Goal: Information Seeking & Learning: Learn about a topic

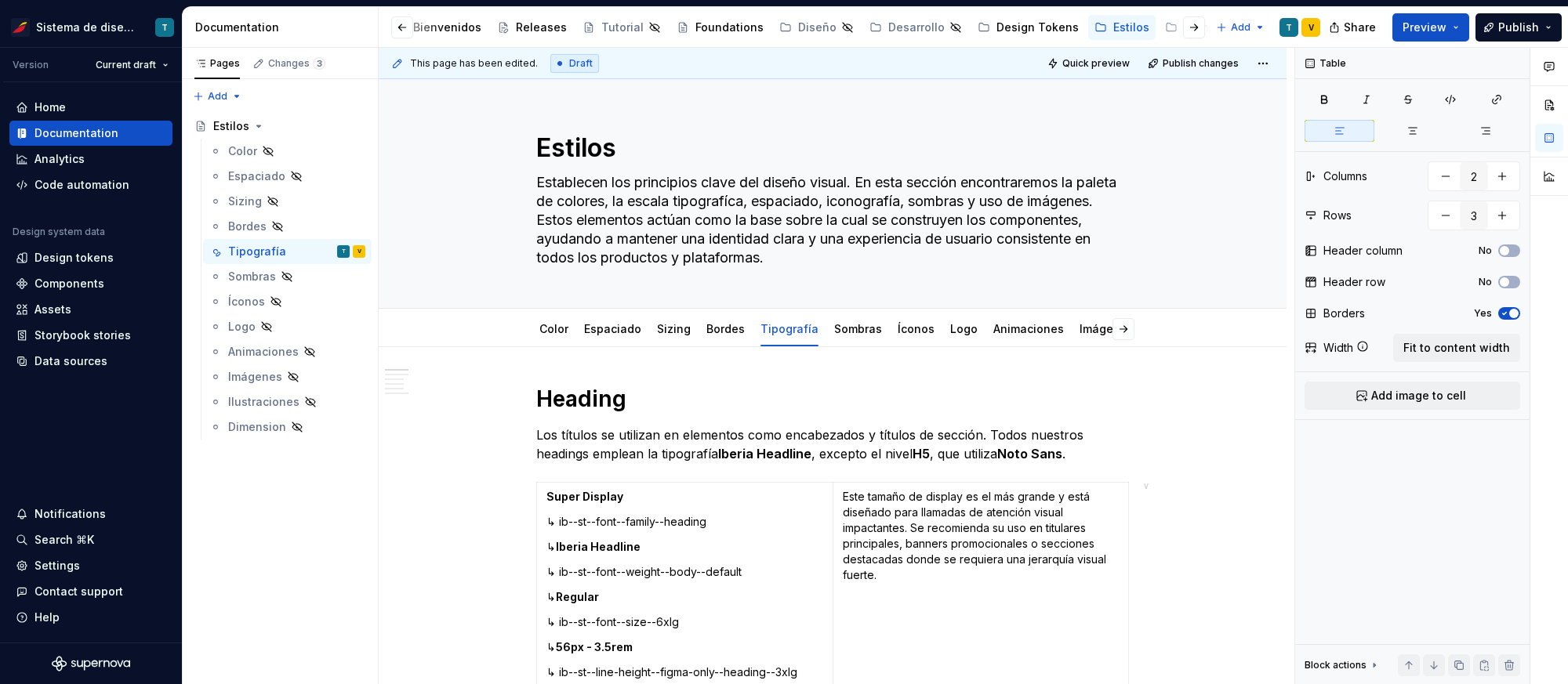
scroll to position [0, 41]
click at [94, 257] on div "Design tokens" at bounding box center [74, 258] width 80 height 16
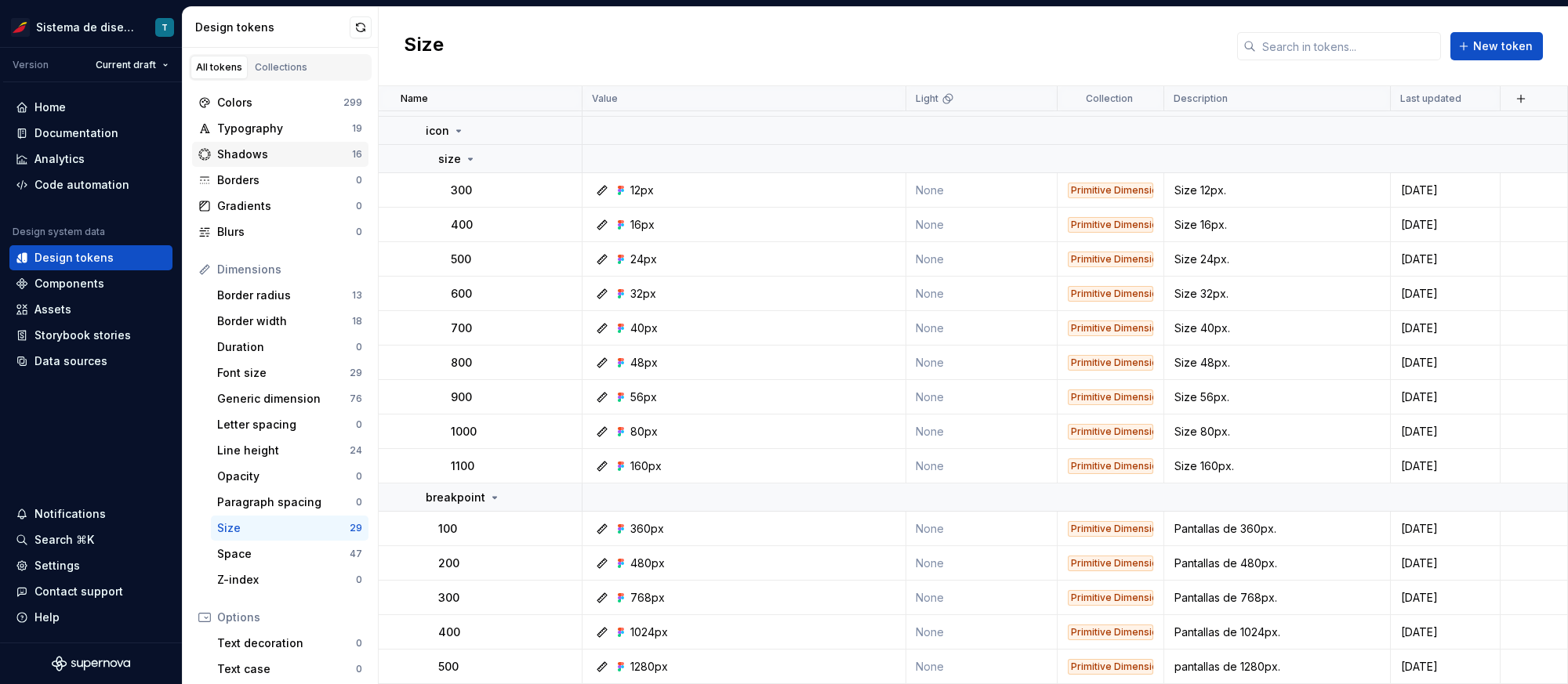
scroll to position [674, 0]
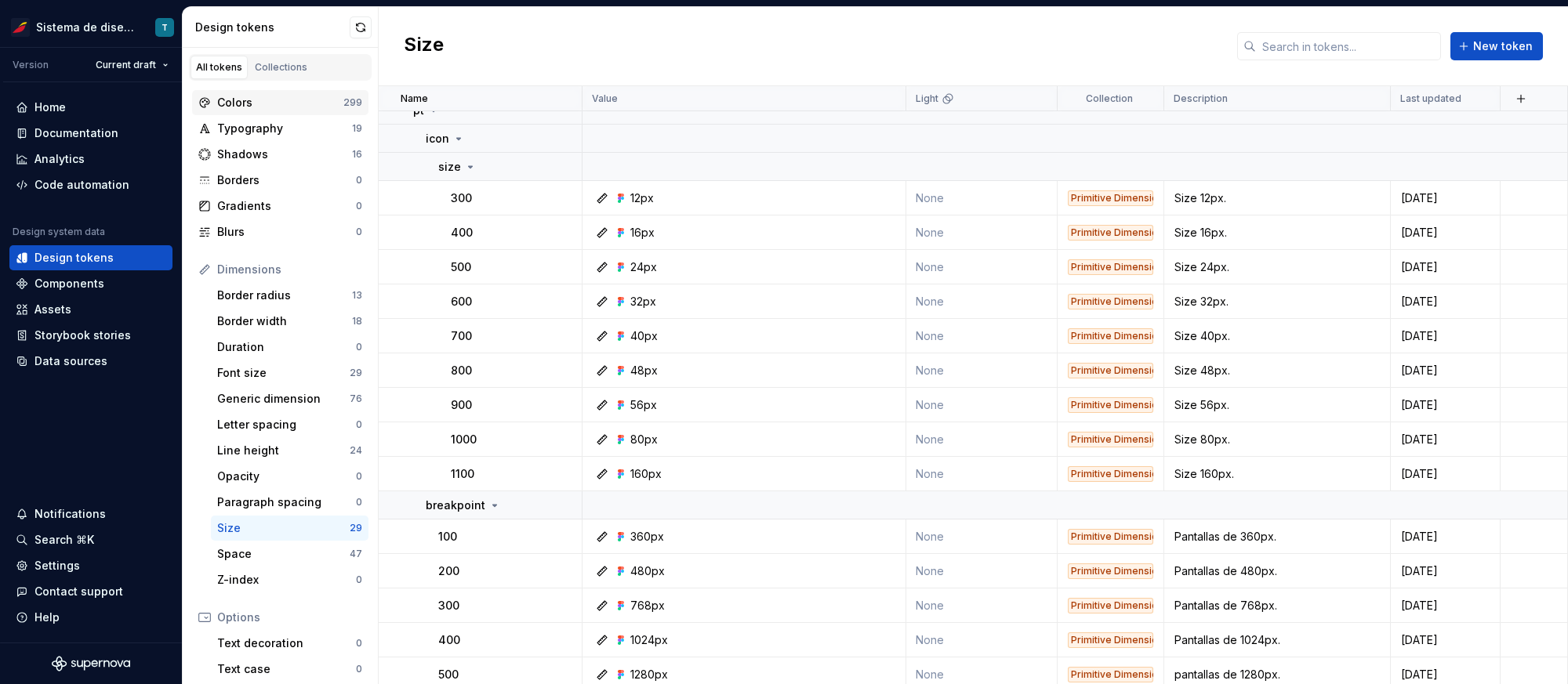
click at [277, 102] on div "Colors" at bounding box center [280, 103] width 126 height 16
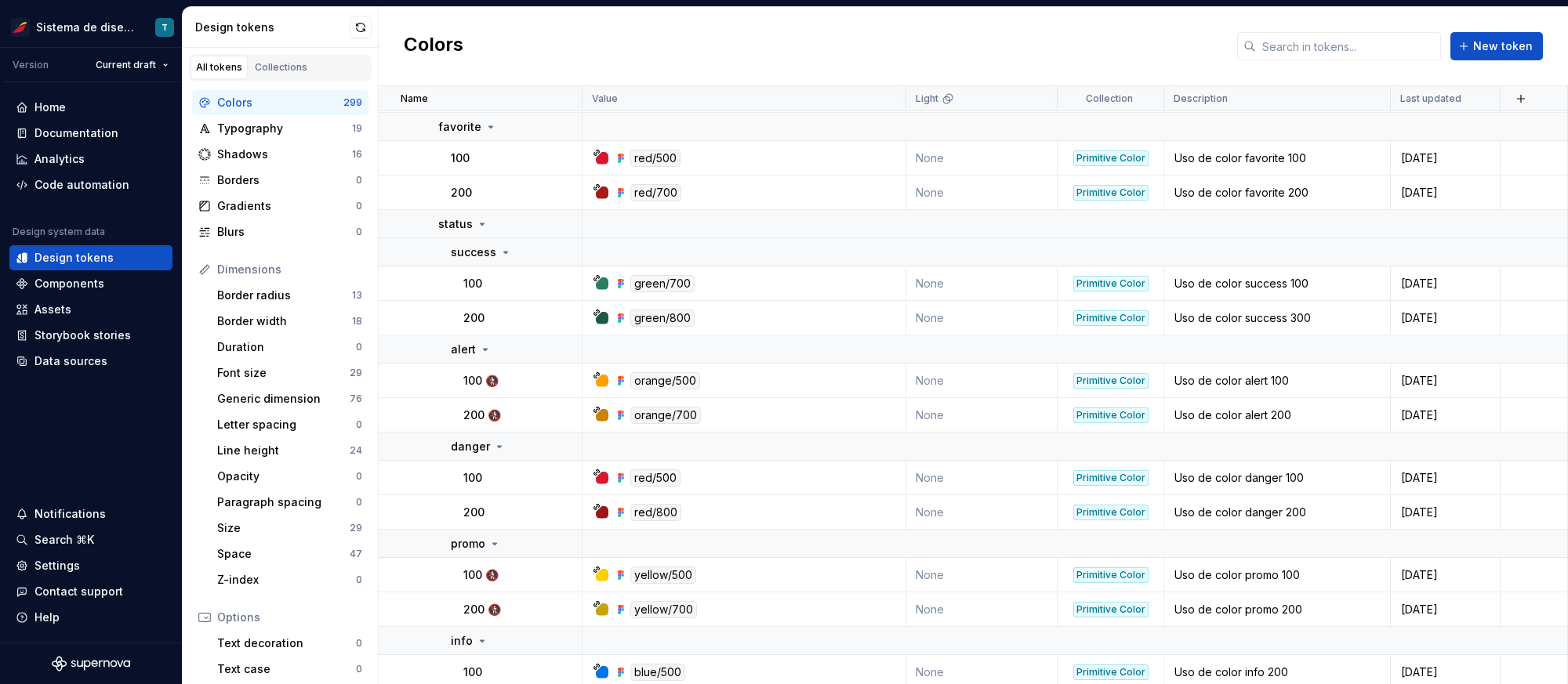
scroll to position [12703, 0]
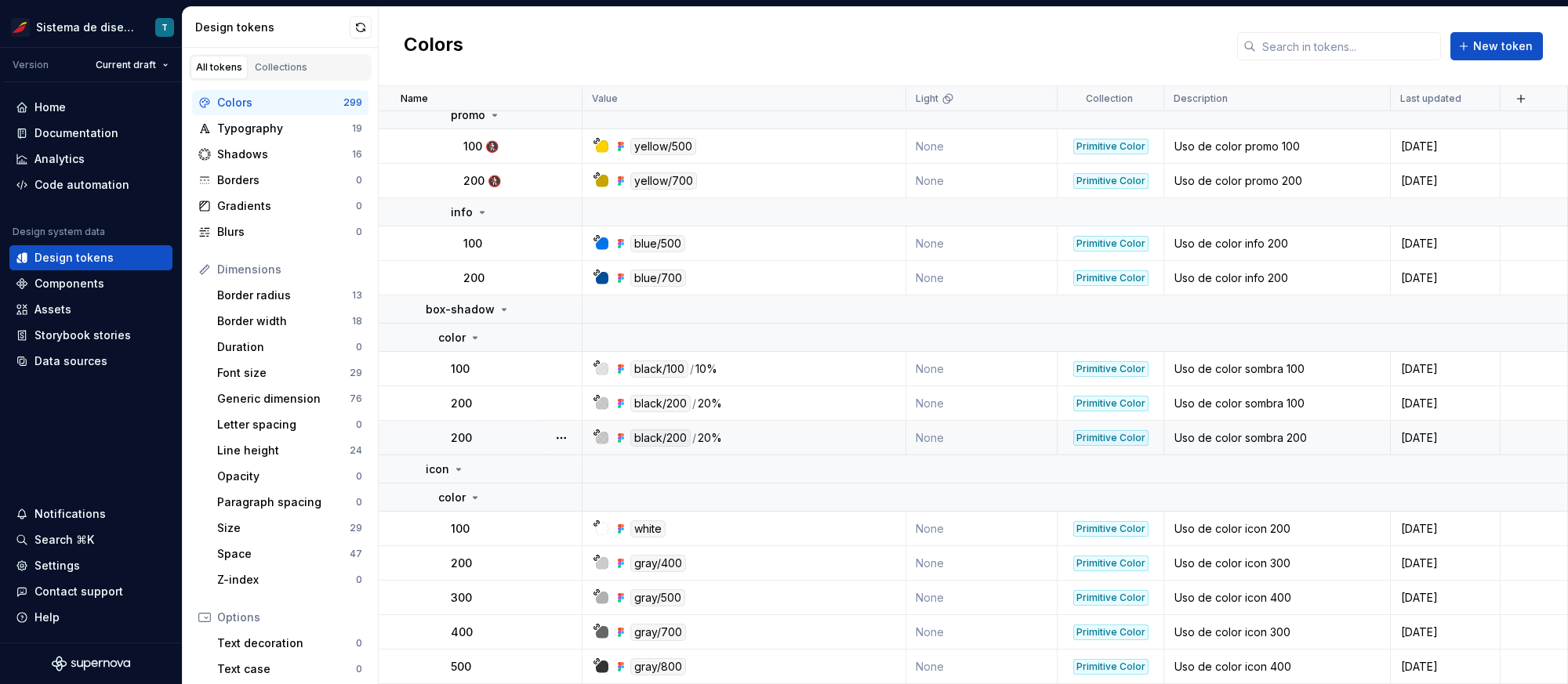
click at [556, 425] on div at bounding box center [561, 438] width 41 height 34
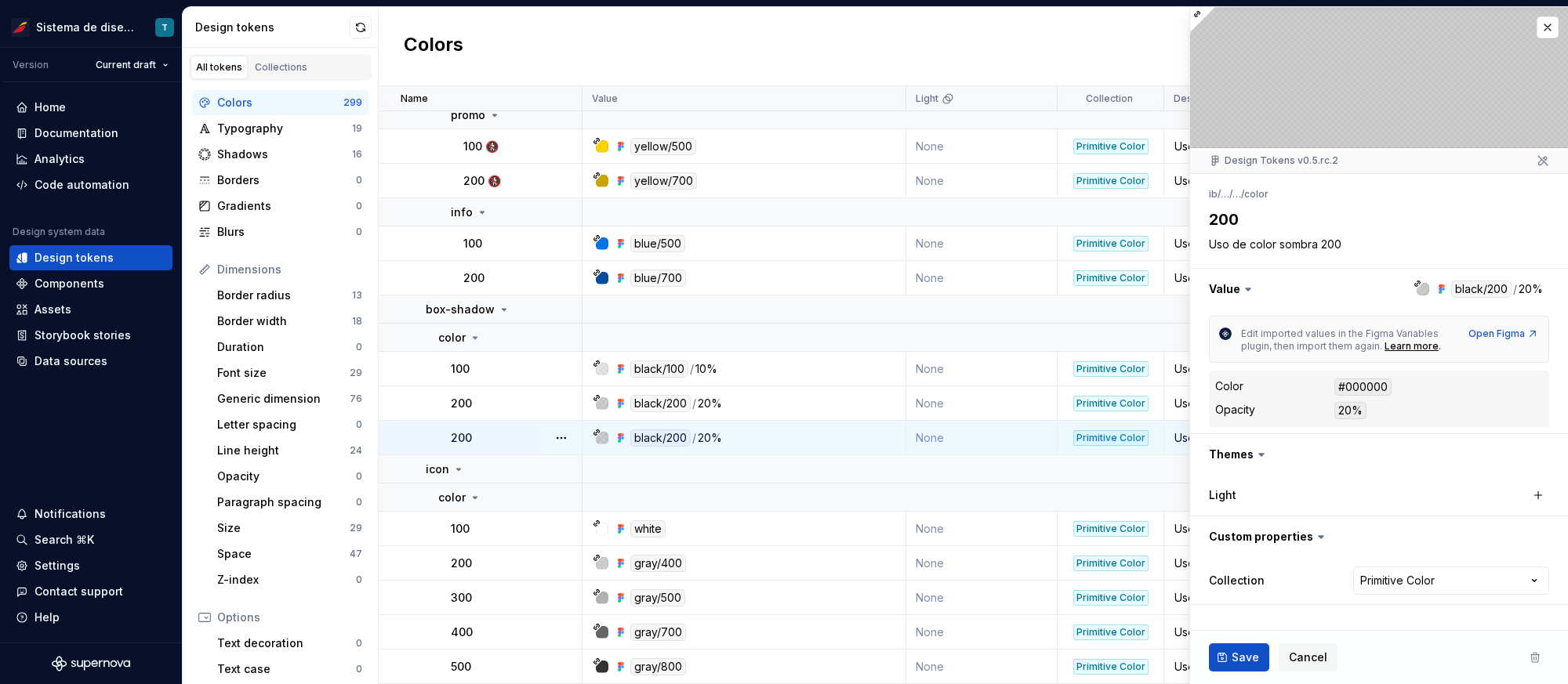
click at [564, 410] on html "Sistema de diseño Iberia T Version Current draft Home Documentation Analytics C…" at bounding box center [784, 342] width 1568 height 684
click at [563, 406] on button "button" at bounding box center [561, 403] width 22 height 22
click at [491, 403] on html "Sistema de diseño Iberia T Version Current draft Home Documentation Analytics C…" at bounding box center [784, 342] width 1568 height 684
click at [491, 403] on div "200" at bounding box center [516, 404] width 130 height 16
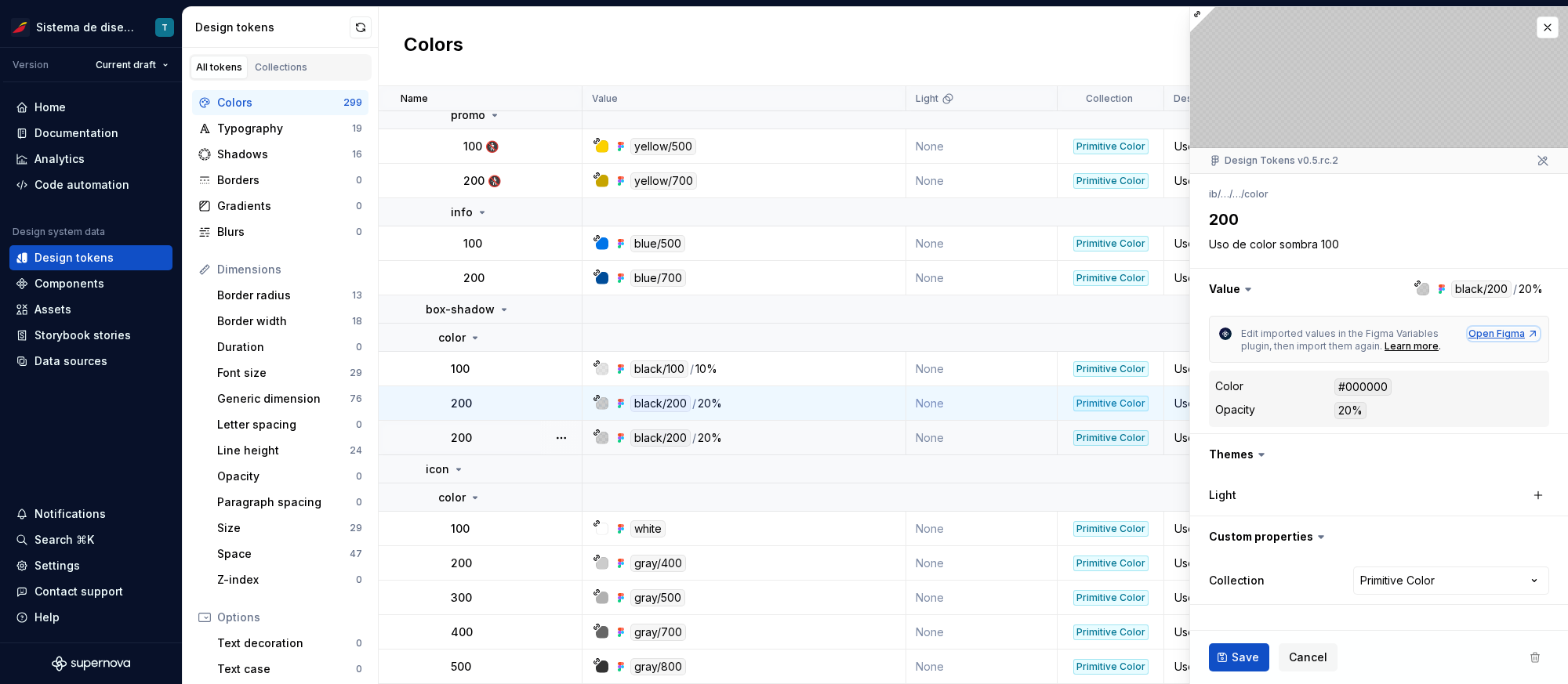
click at [1509, 334] on div "Open Figma" at bounding box center [1504, 334] width 71 height 13
click at [546, 429] on div at bounding box center [561, 438] width 41 height 34
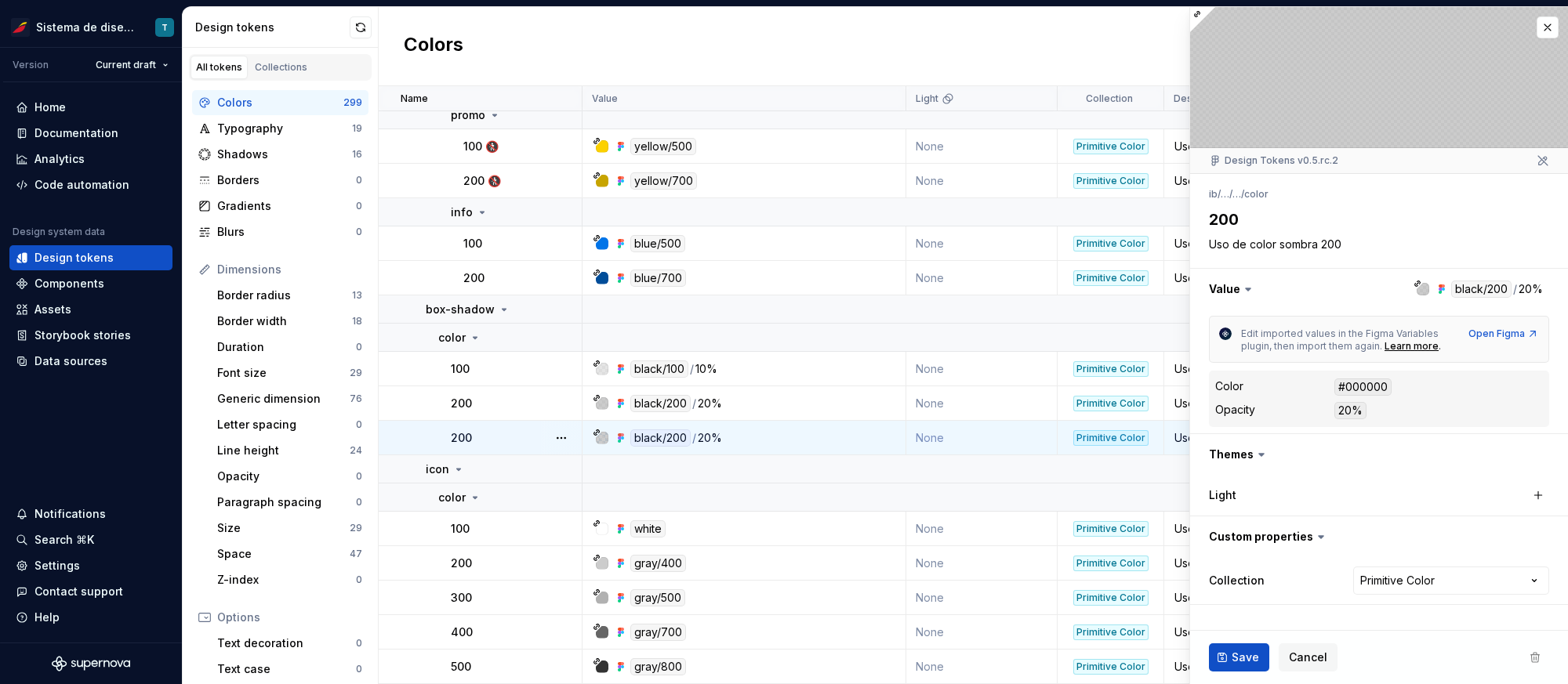
click at [492, 435] on div "200" at bounding box center [516, 438] width 130 height 16
click at [1511, 335] on div "Open Figma" at bounding box center [1504, 334] width 71 height 13
click at [514, 401] on div "200" at bounding box center [516, 404] width 130 height 16
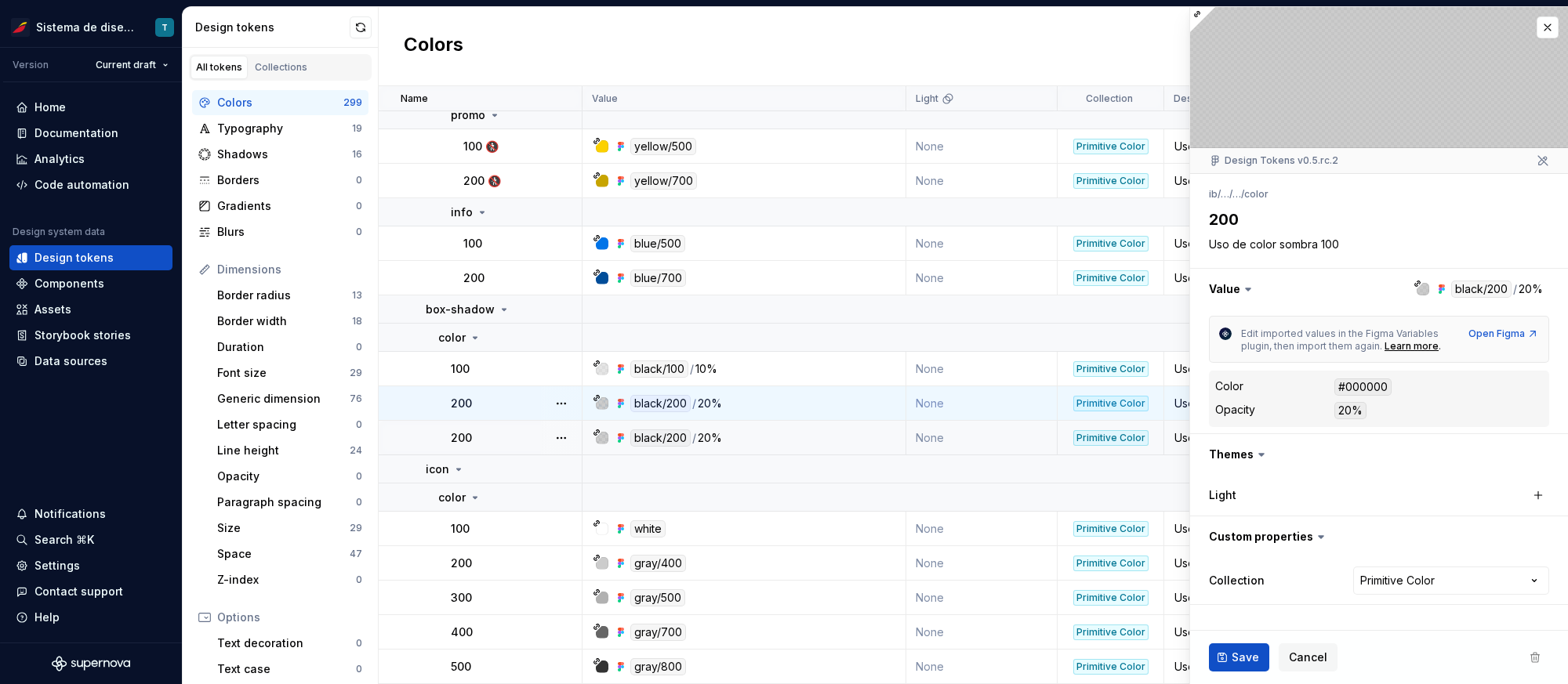
click at [515, 433] on div "200" at bounding box center [516, 438] width 130 height 16
click at [514, 400] on div "200" at bounding box center [516, 404] width 130 height 16
click at [511, 432] on div "200" at bounding box center [516, 438] width 130 height 16
click at [511, 412] on td "200" at bounding box center [481, 403] width 204 height 35
click at [66, 357] on div "Data sources" at bounding box center [71, 362] width 73 height 16
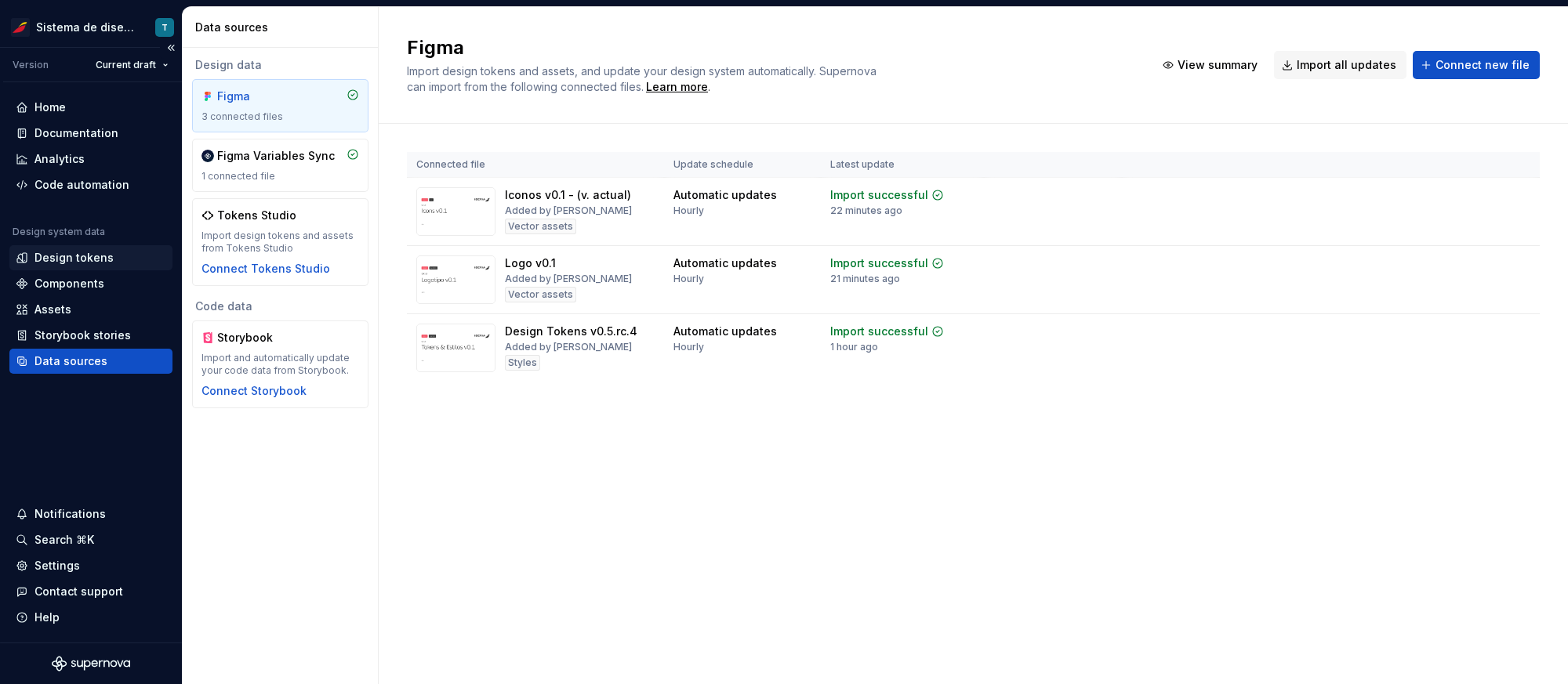
click at [73, 254] on div "Design tokens" at bounding box center [74, 258] width 80 height 16
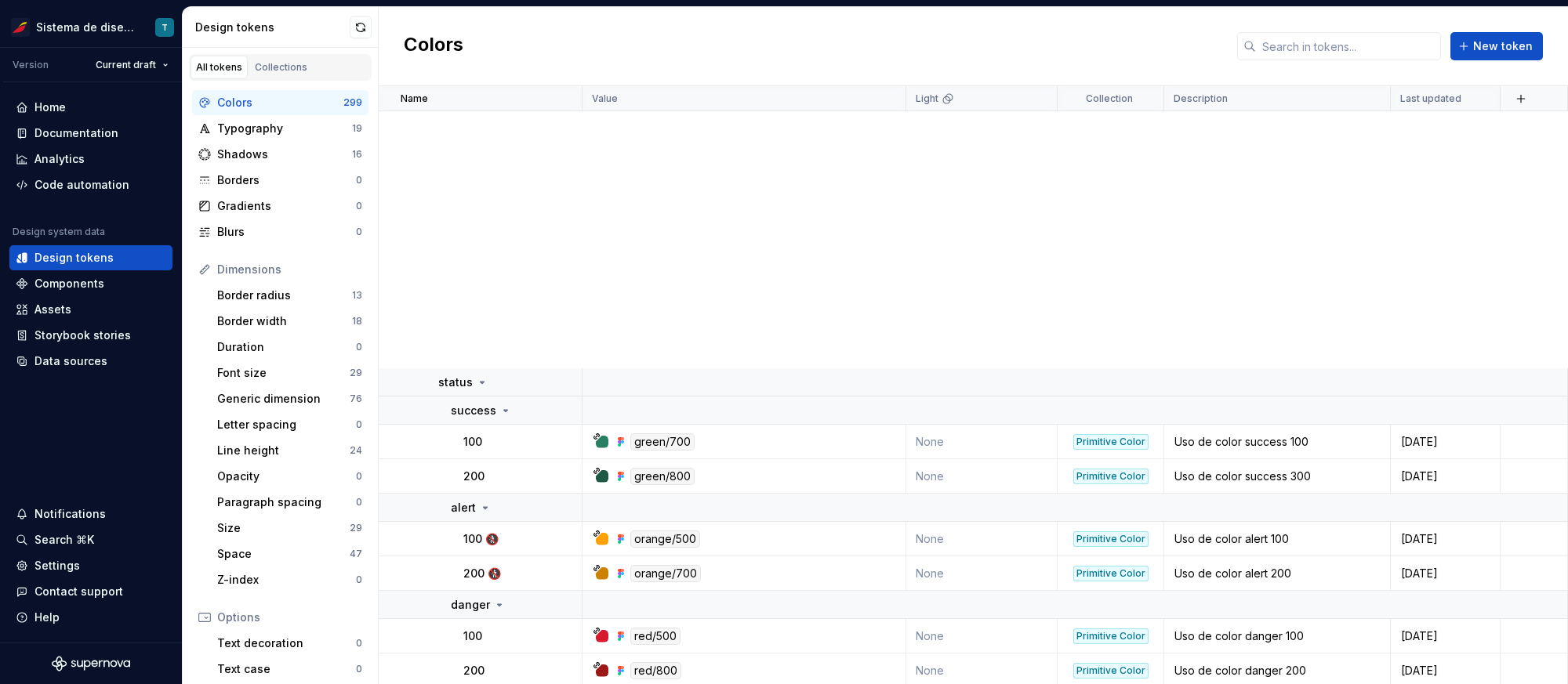
scroll to position [12703, 0]
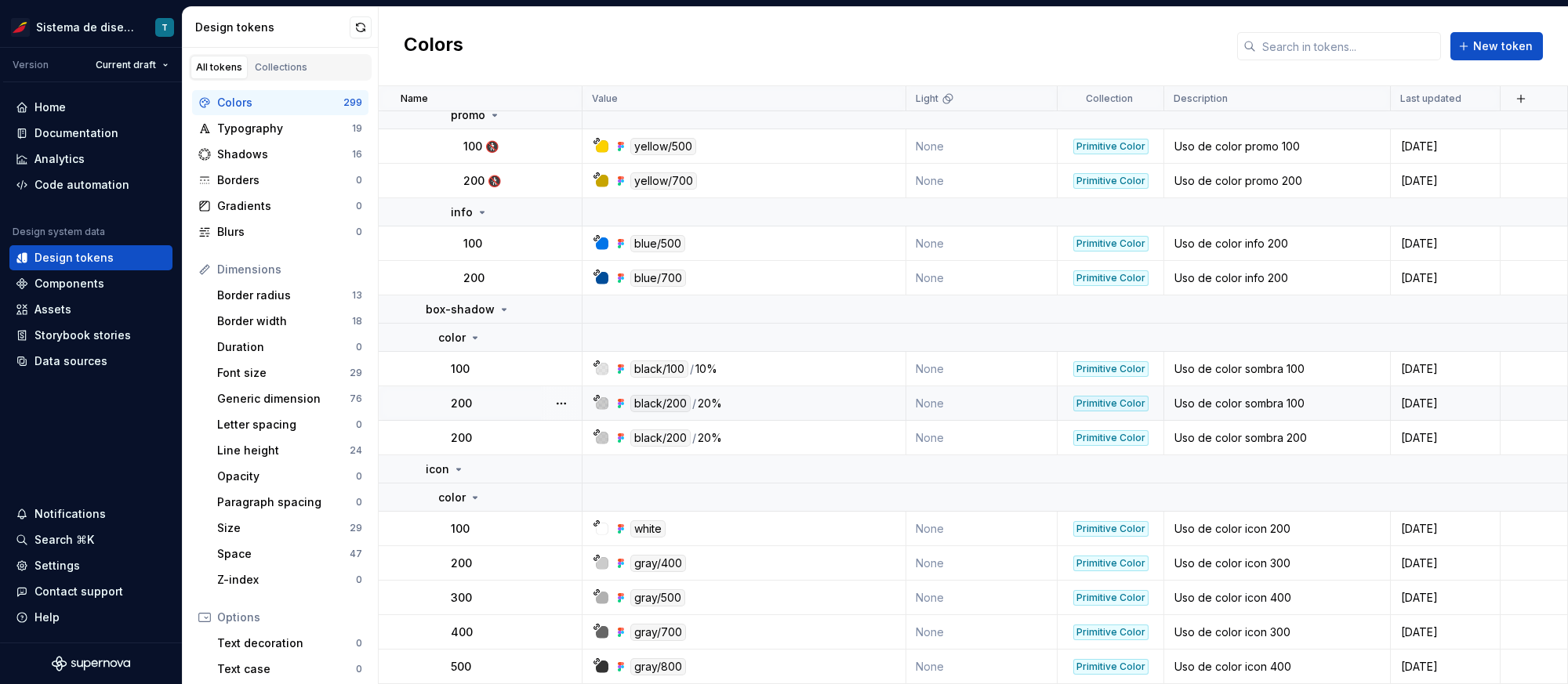
click at [515, 402] on div "200" at bounding box center [516, 404] width 130 height 16
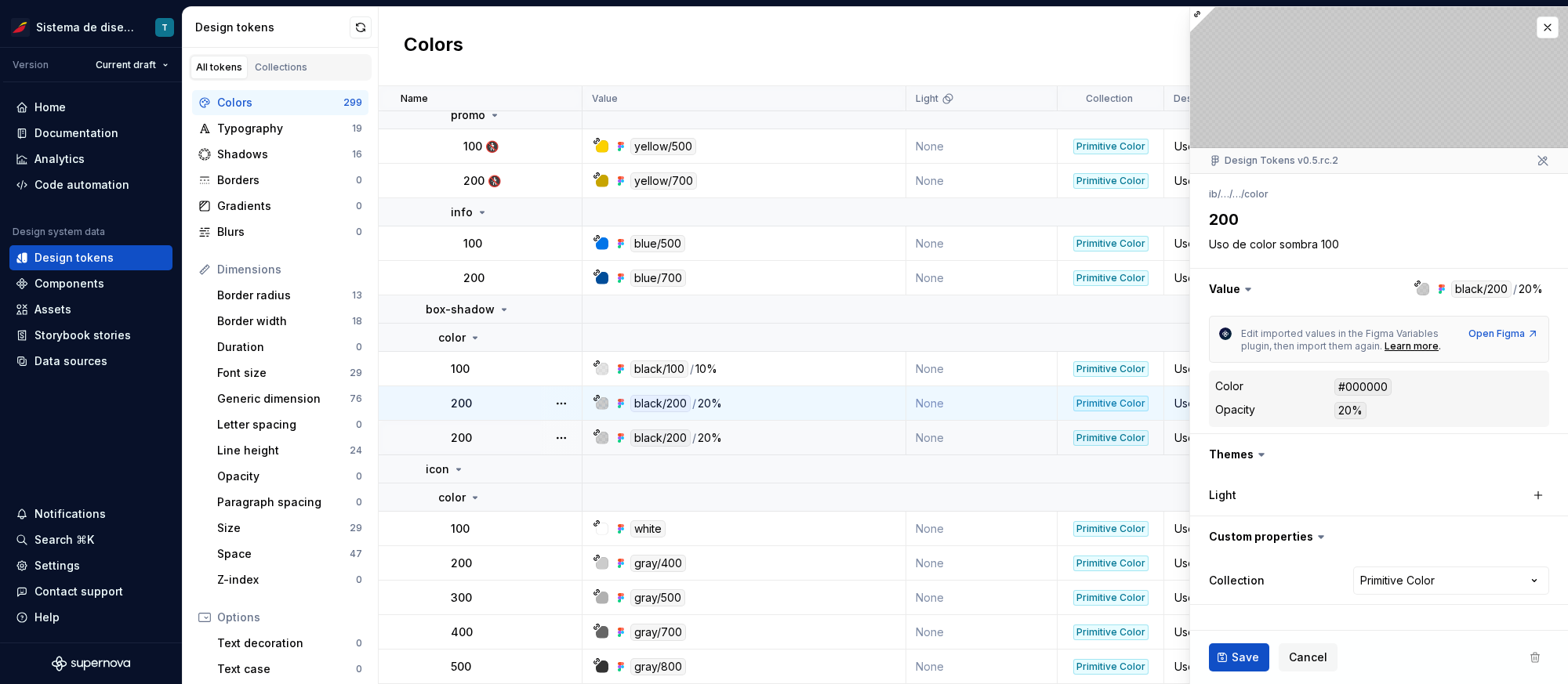
click at [505, 436] on div "200" at bounding box center [516, 438] width 130 height 16
click at [504, 399] on div "200" at bounding box center [516, 404] width 130 height 16
click at [507, 435] on div "200" at bounding box center [516, 438] width 130 height 16
click at [505, 403] on div "200" at bounding box center [516, 404] width 130 height 16
type textarea "*"
